Goal: Information Seeking & Learning: Check status

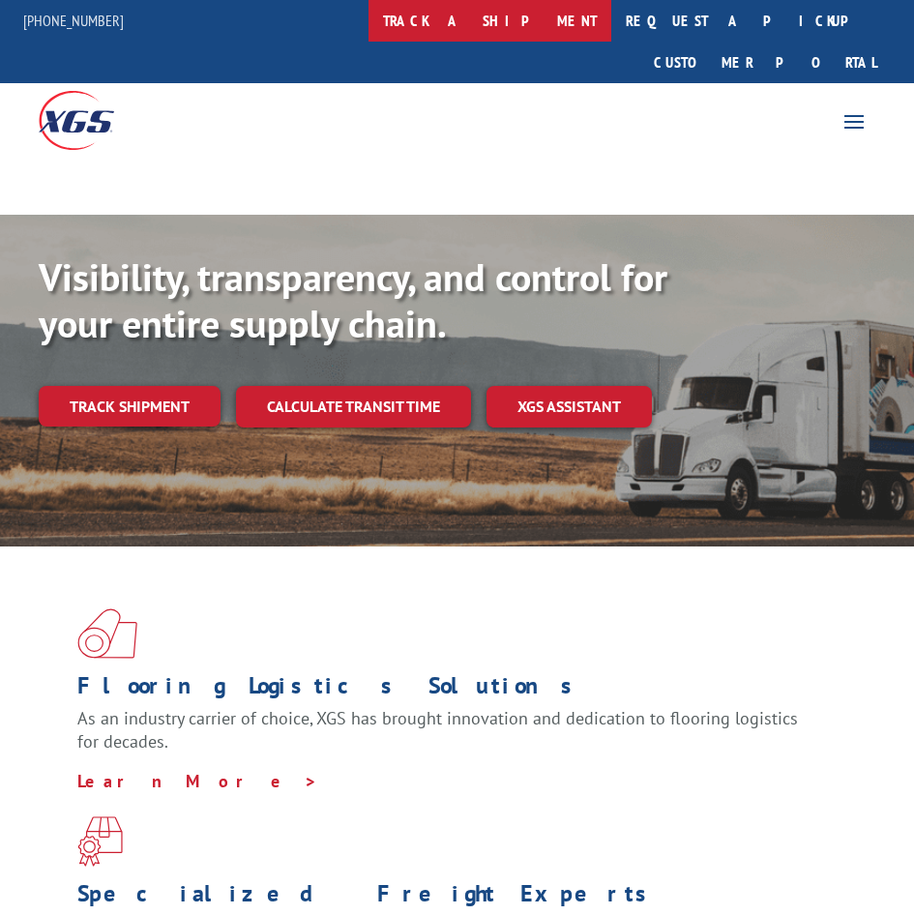
click at [534, 25] on link "track a shipment" at bounding box center [489, 21] width 243 height 42
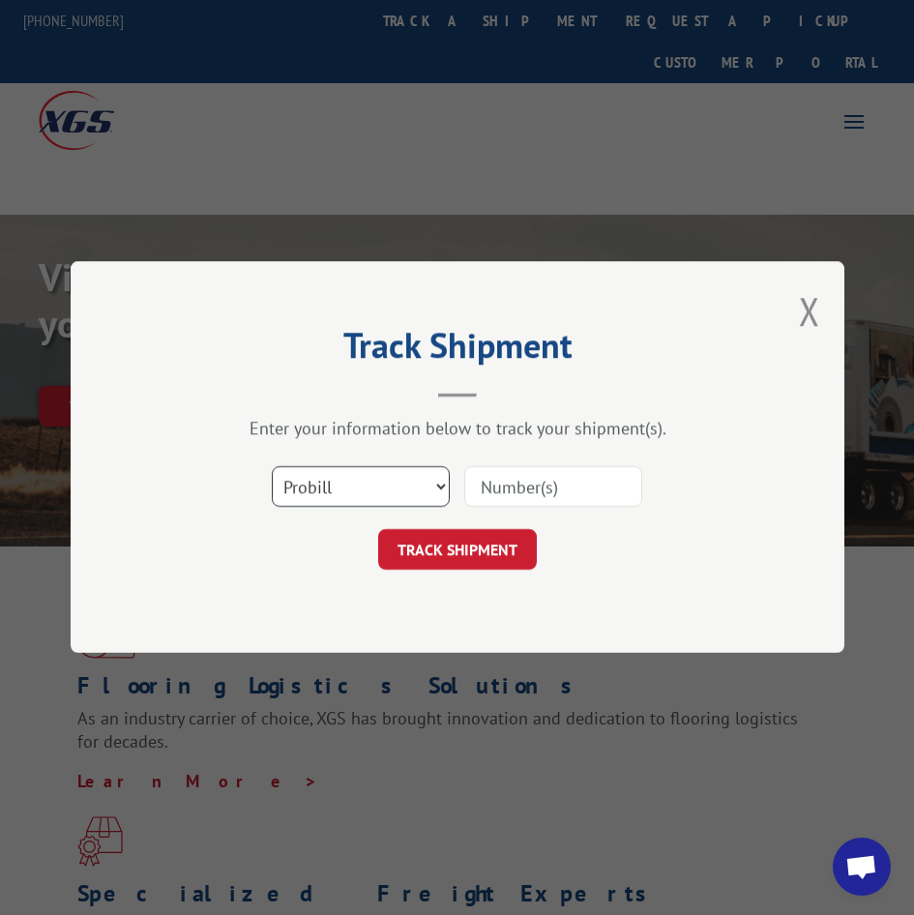
click at [340, 495] on select "Select category... Probill BOL PO" at bounding box center [361, 487] width 178 height 41
select select "bol"
click at [272, 467] on select "Select category... Probill BOL PO" at bounding box center [361, 487] width 178 height 41
click at [493, 492] on input at bounding box center [553, 487] width 178 height 41
paste input "04511300016665903"
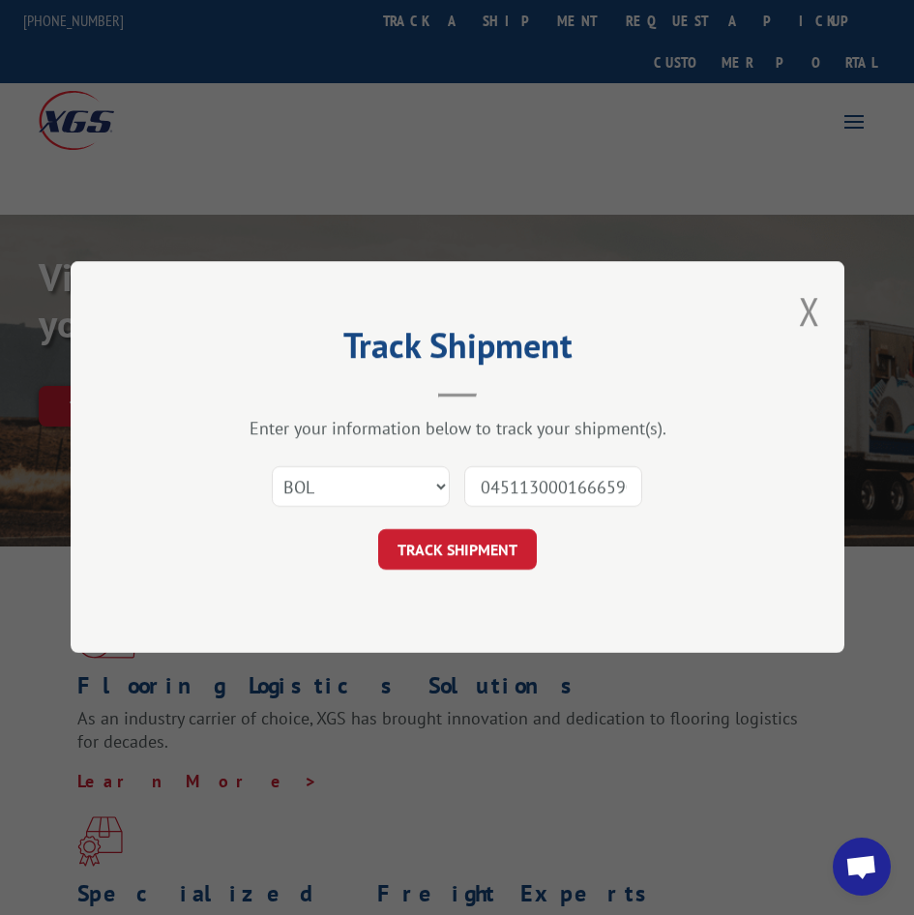
drag, startPoint x: 551, startPoint y: 487, endPoint x: 310, endPoint y: 479, distance: 240.9
click at [317, 479] on div "Select category... Probill BOL PO 04511300016665903" at bounding box center [457, 487] width 580 height 64
type input "16665903"
click button "TRACK SHIPMENT" at bounding box center [457, 550] width 159 height 41
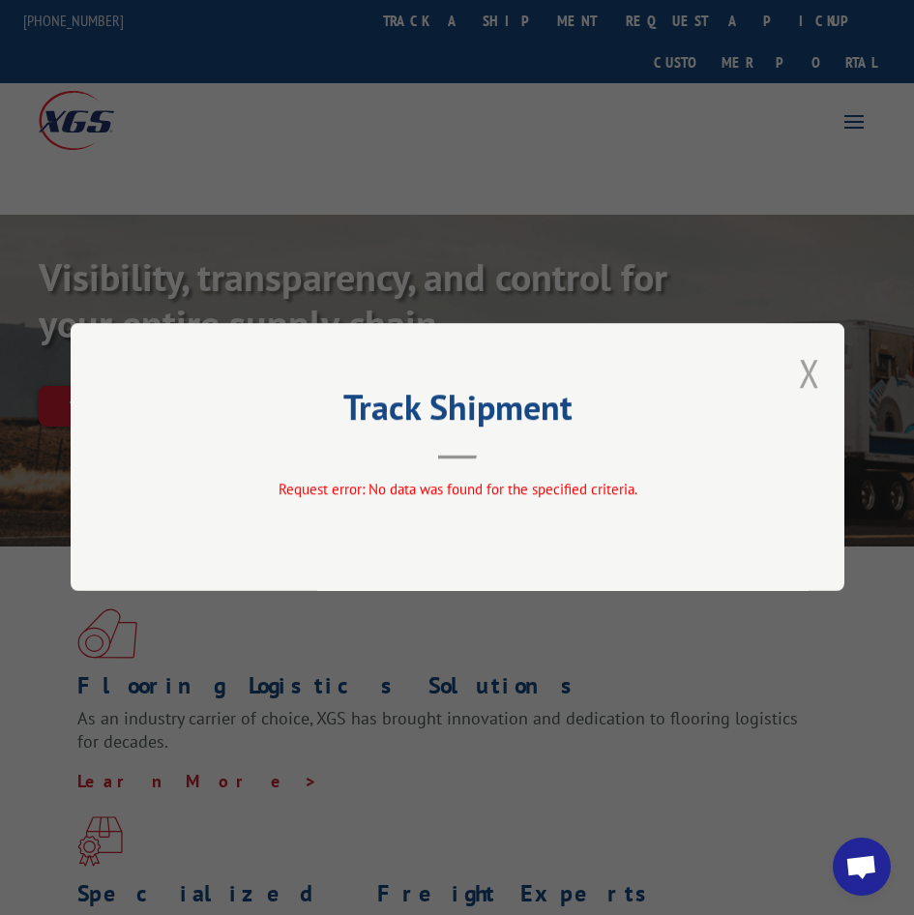
click at [809, 383] on button "Close modal" at bounding box center [809, 372] width 21 height 51
